Goal: Browse casually: Explore the website without a specific task or goal

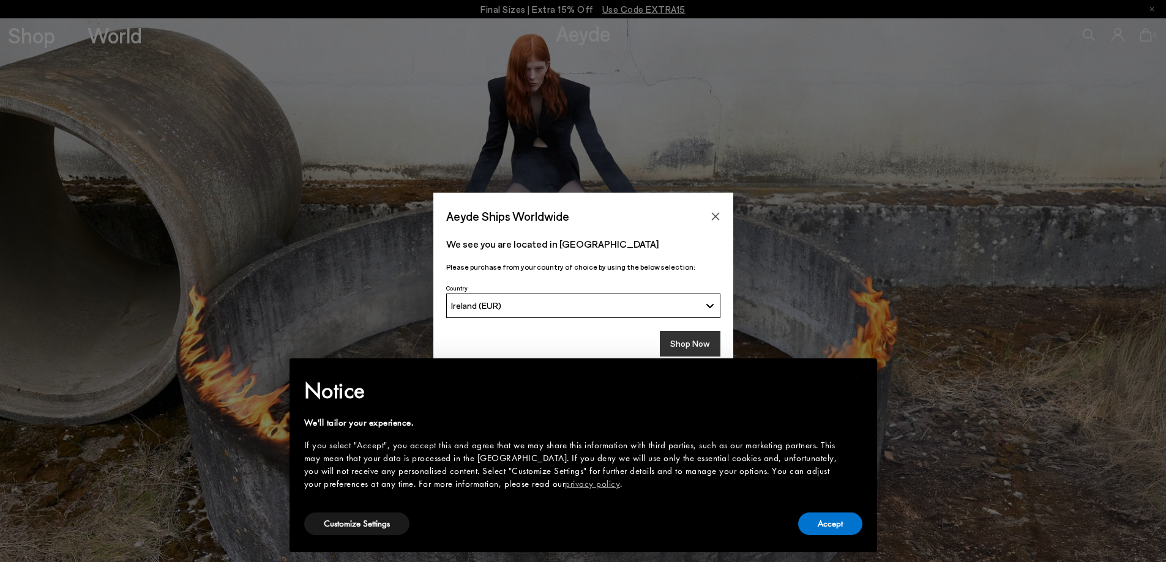
click at [694, 344] on button "Shop Now" at bounding box center [690, 344] width 61 height 26
click at [820, 526] on button "Accept" at bounding box center [830, 524] width 64 height 23
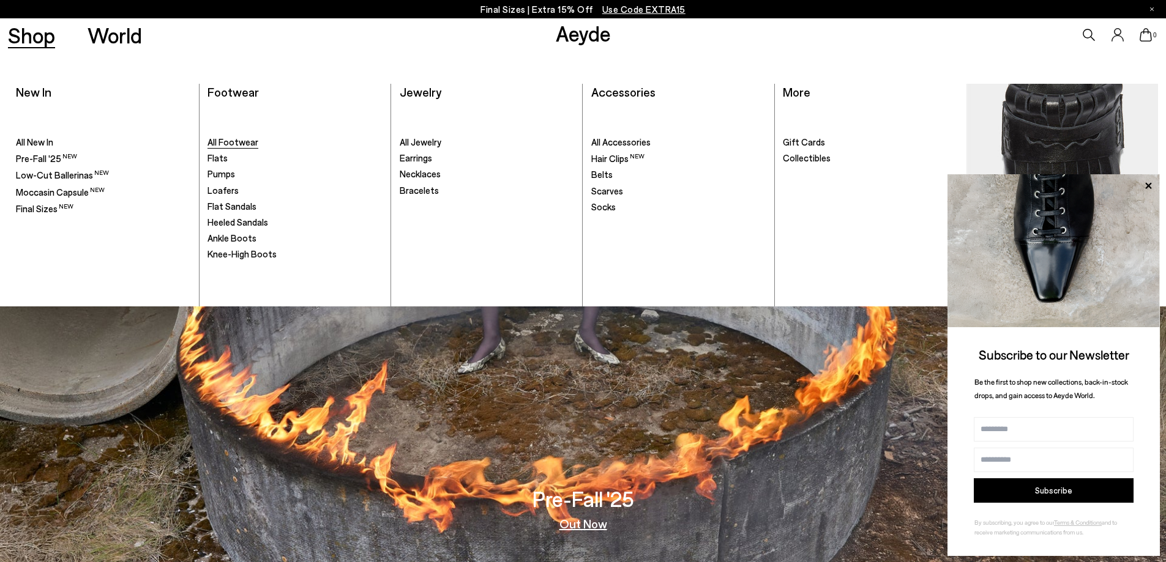
click at [248, 141] on span "All Footwear" at bounding box center [232, 141] width 51 height 11
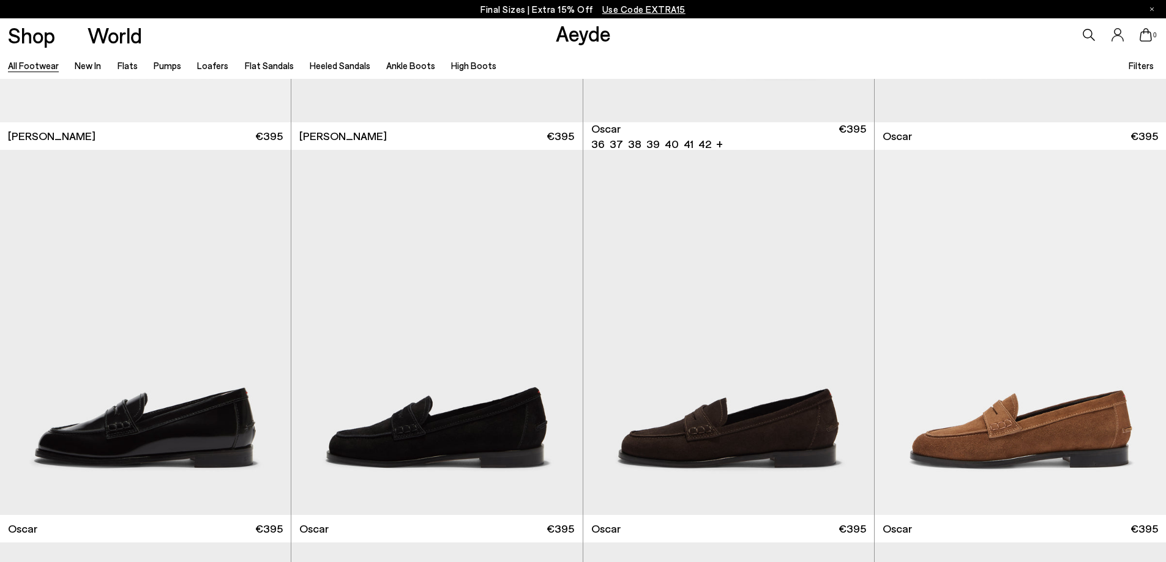
scroll to position [1897, 0]
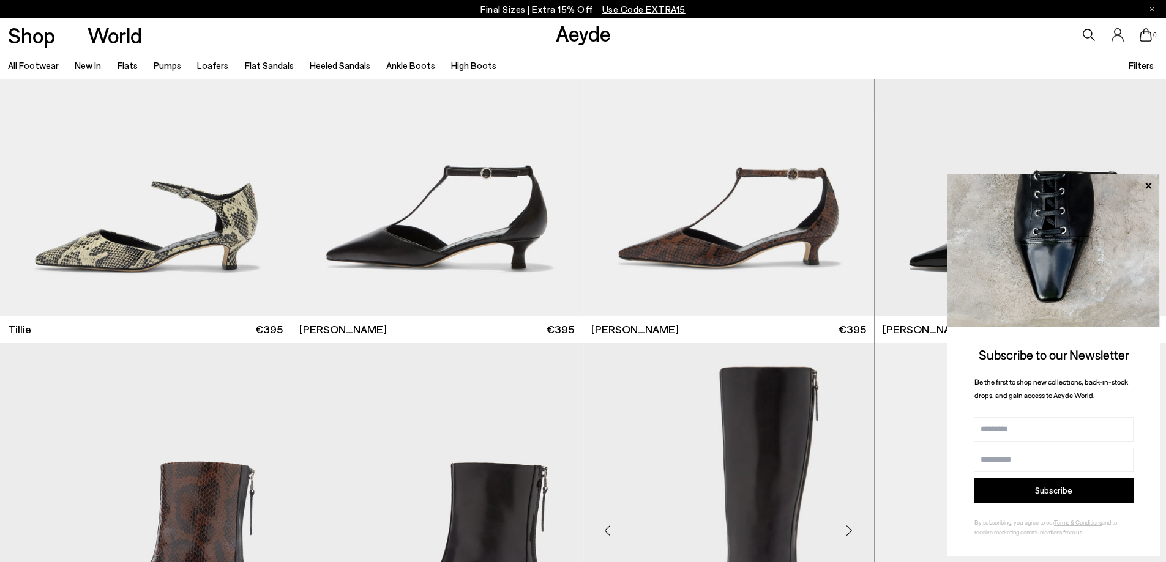
scroll to position [4711, 0]
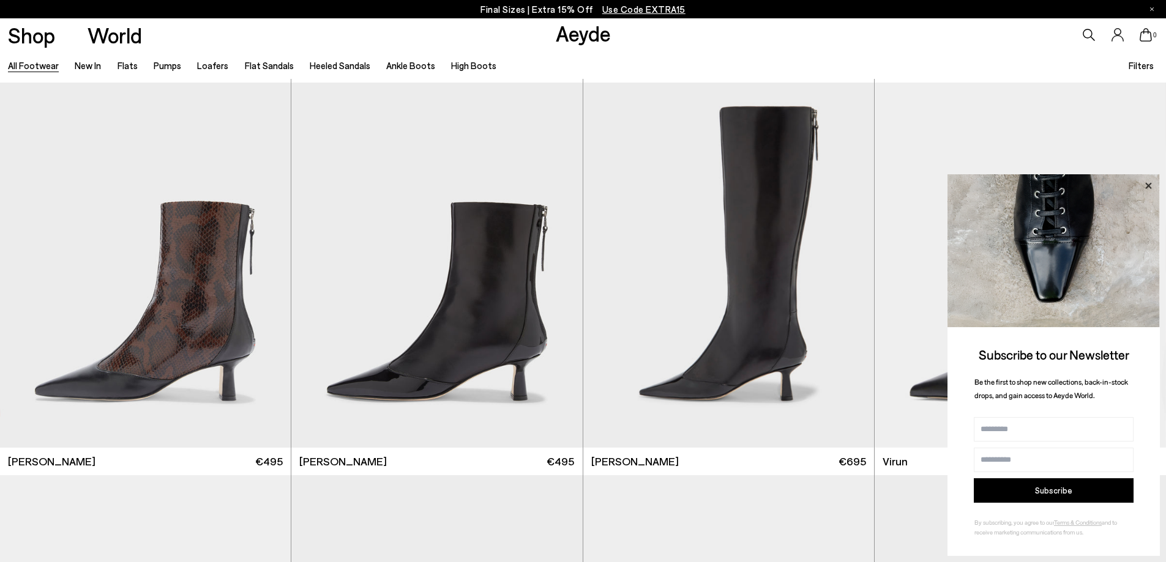
click at [1146, 182] on icon at bounding box center [1148, 186] width 16 height 16
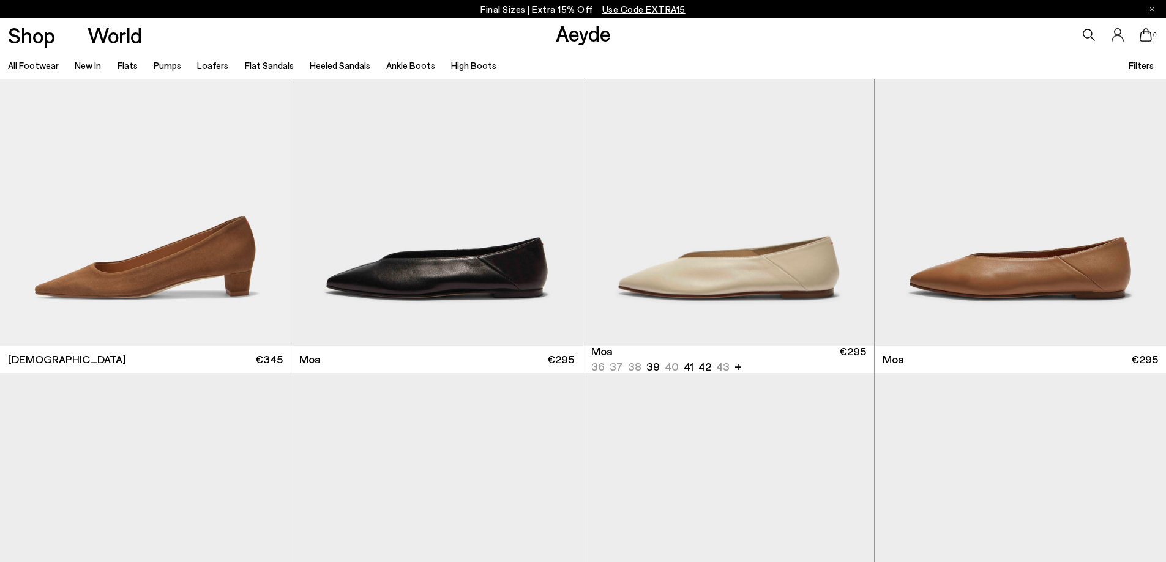
scroll to position [6547, 0]
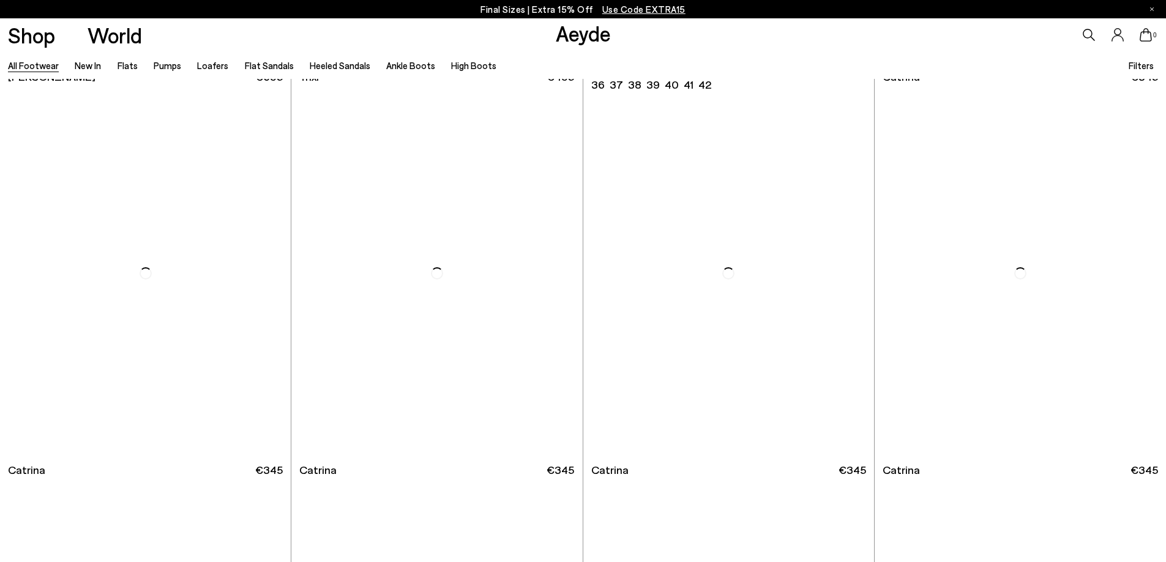
scroll to position [10218, 0]
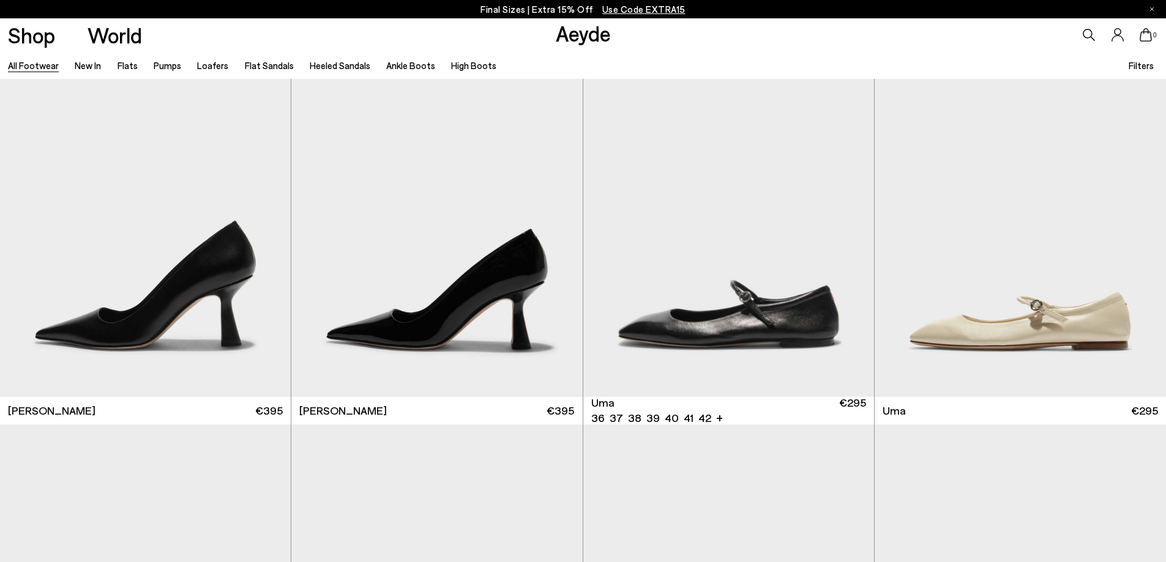
scroll to position [11521, 0]
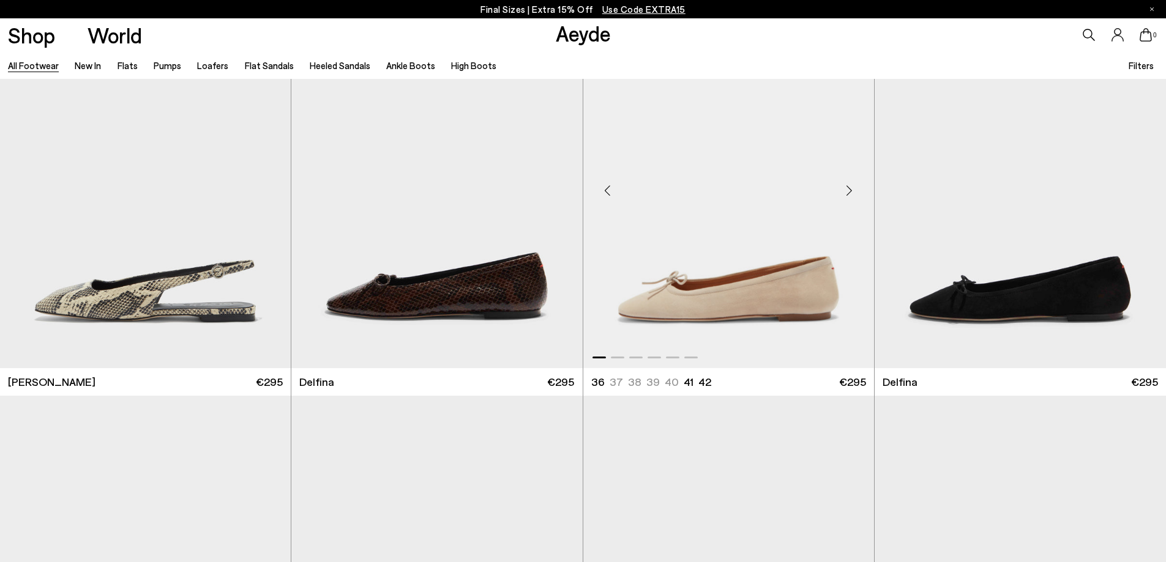
scroll to position [14142, 0]
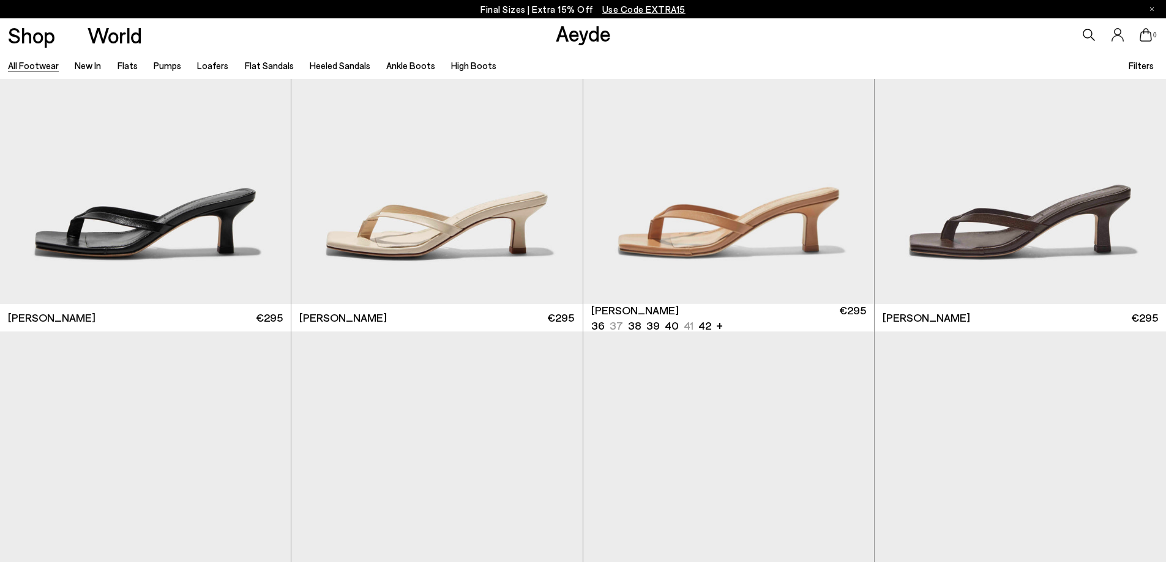
scroll to position [16901, 0]
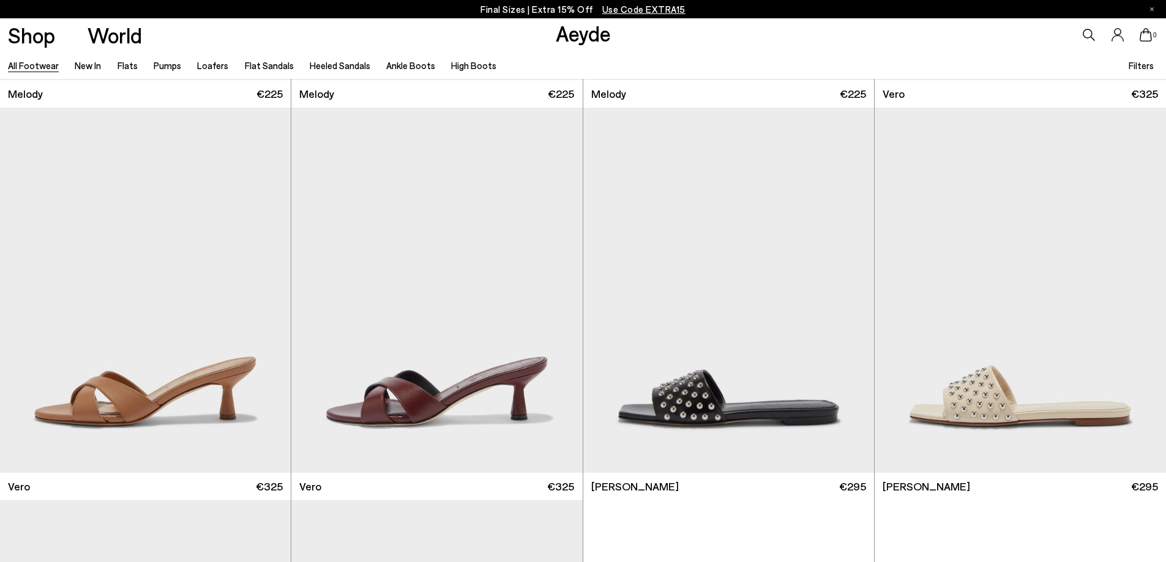
scroll to position [19395, 0]
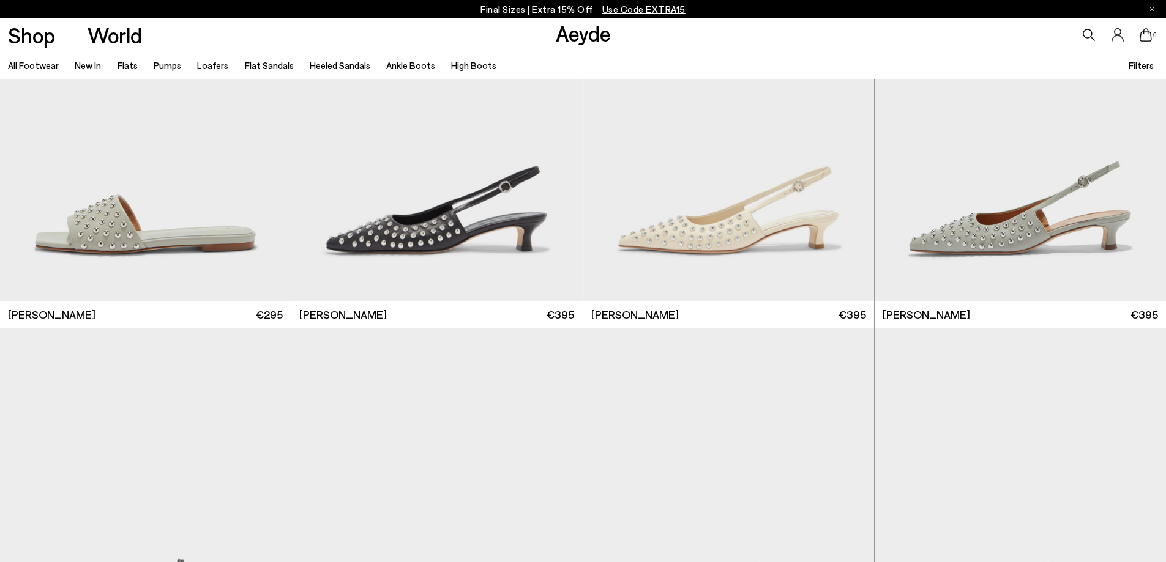
click at [462, 64] on link "High Boots" at bounding box center [473, 65] width 45 height 11
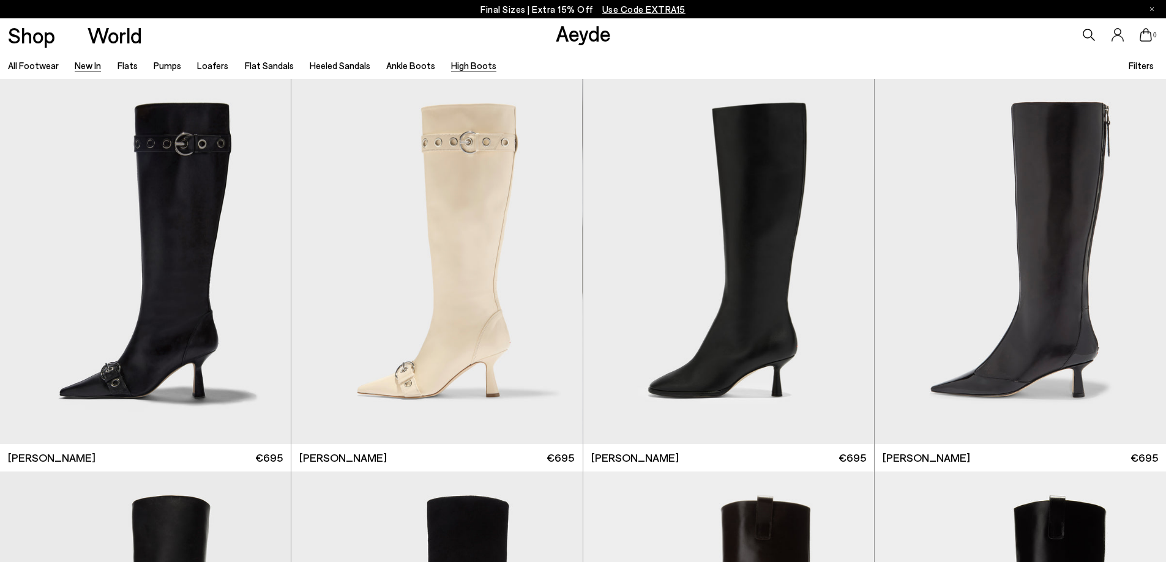
click at [82, 62] on link "New In" at bounding box center [88, 65] width 26 height 11
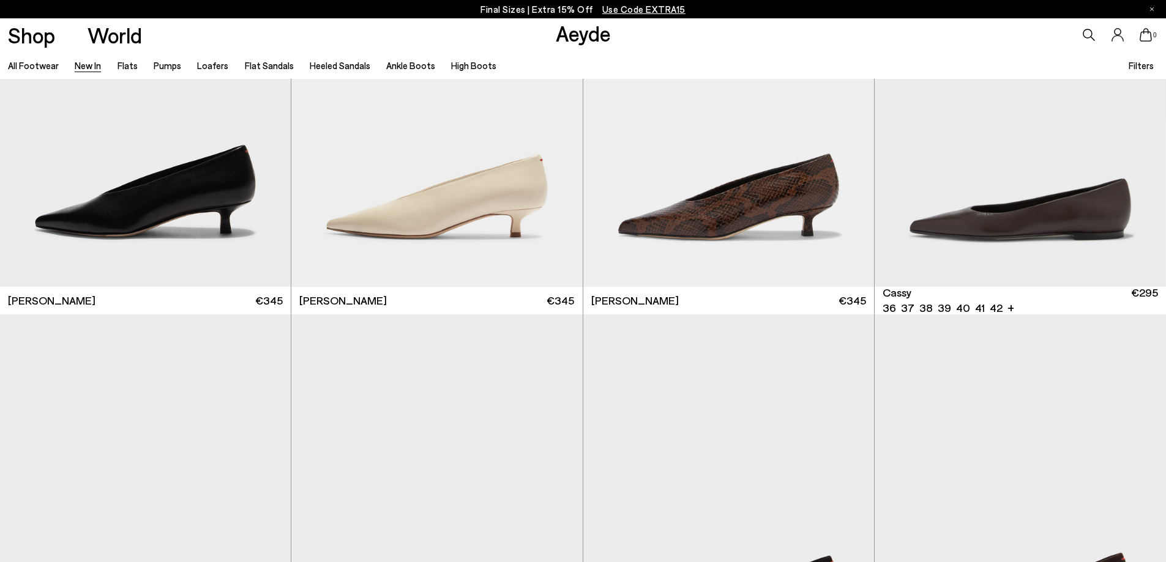
scroll to position [6219, 0]
